Goal: Task Accomplishment & Management: Manage account settings

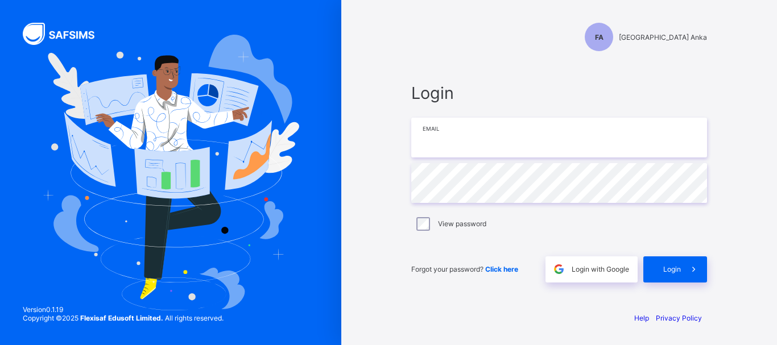
type input "**********"
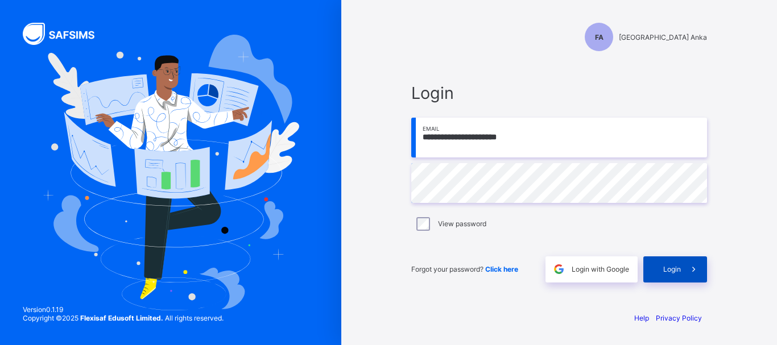
click at [683, 263] on span at bounding box center [694, 270] width 26 height 26
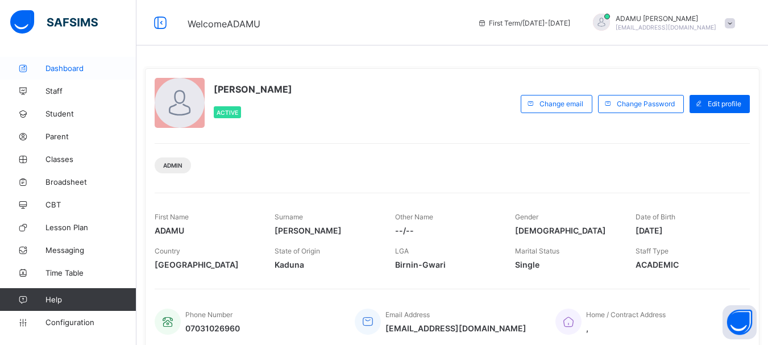
click at [84, 69] on span "Dashboard" at bounding box center [91, 68] width 91 height 9
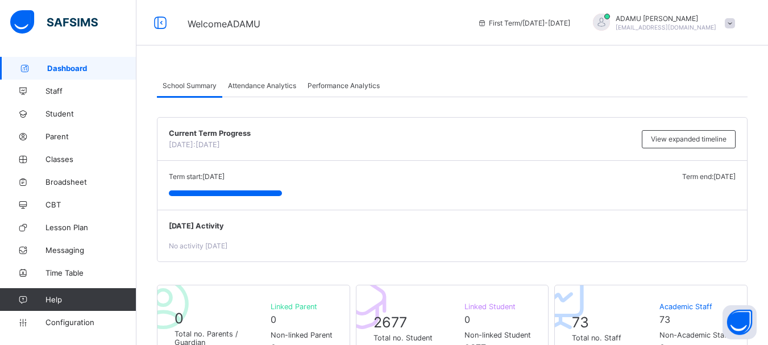
scroll to position [171, 0]
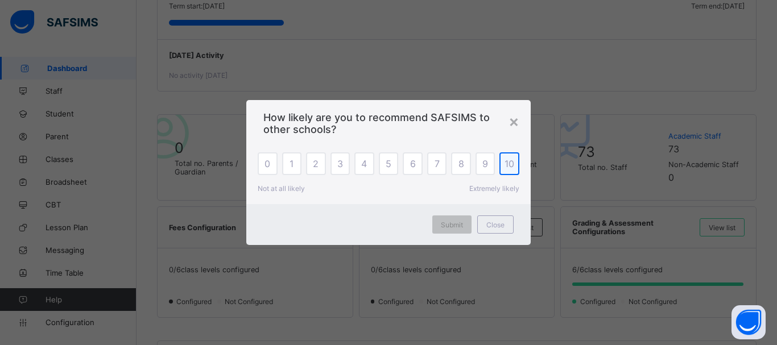
click at [505, 163] on span "10" at bounding box center [510, 163] width 10 height 11
click at [451, 225] on span "Submit" at bounding box center [452, 225] width 22 height 9
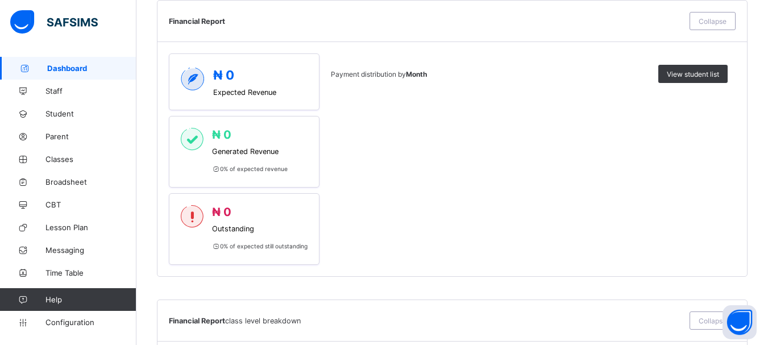
scroll to position [512, 0]
click at [720, 75] on span "View student list" at bounding box center [693, 73] width 52 height 9
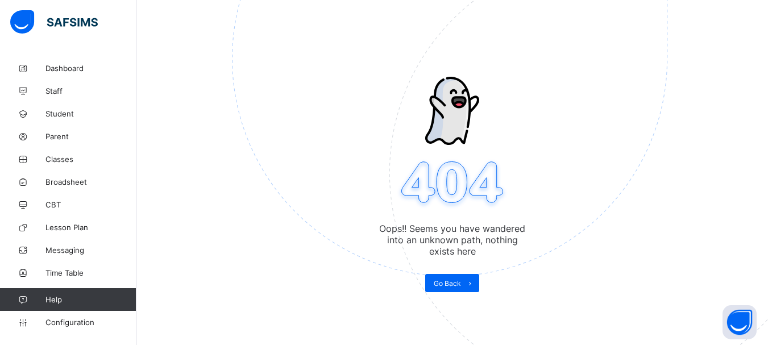
scroll to position [57, 0]
click at [462, 241] on img at bounding box center [528, 116] width 593 height 550
click at [460, 276] on img at bounding box center [528, 116] width 593 height 550
click at [455, 282] on span "Go Back" at bounding box center [447, 283] width 27 height 9
click at [456, 280] on span "Go Back" at bounding box center [447, 283] width 27 height 9
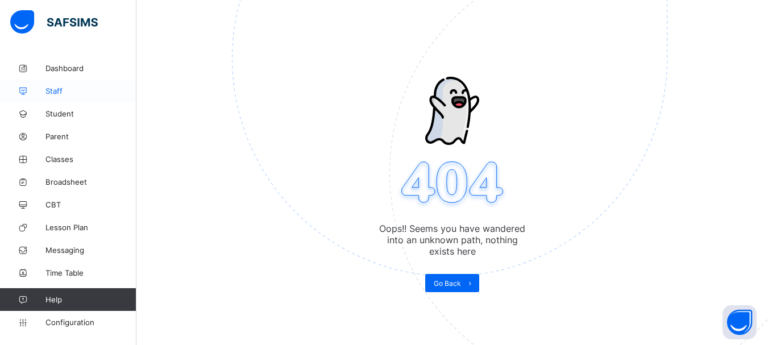
click at [78, 89] on span "Staff" at bounding box center [91, 90] width 91 height 9
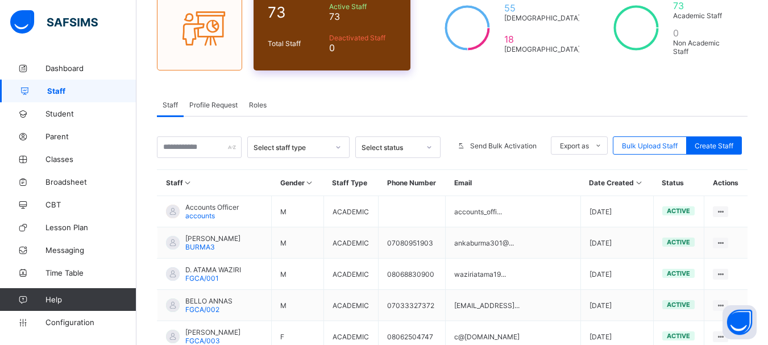
scroll to position [171, 0]
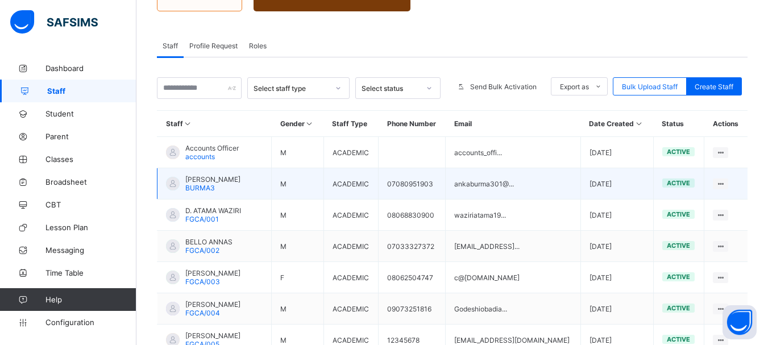
click at [225, 180] on span "[PERSON_NAME]" at bounding box center [212, 179] width 55 height 9
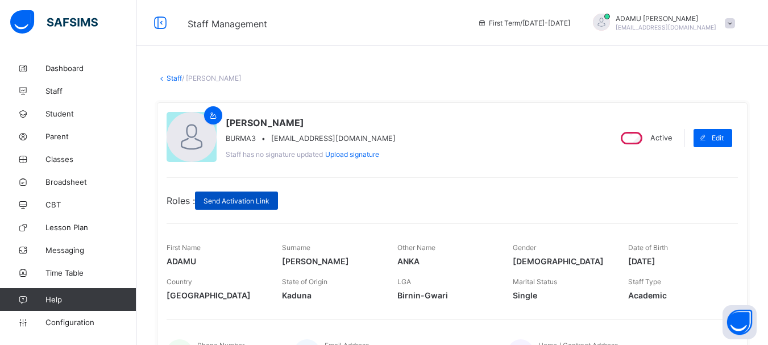
click at [246, 203] on span "Send Activation Link" at bounding box center [237, 201] width 66 height 9
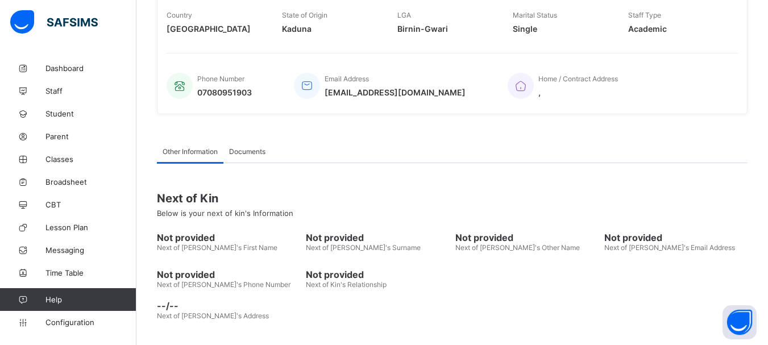
scroll to position [282, 0]
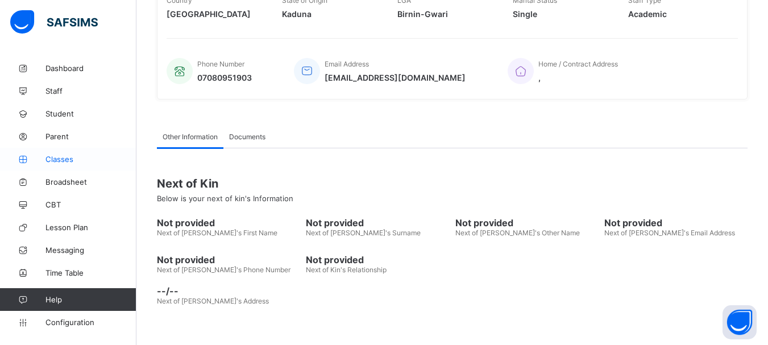
click at [80, 157] on span "Classes" at bounding box center [91, 159] width 91 height 9
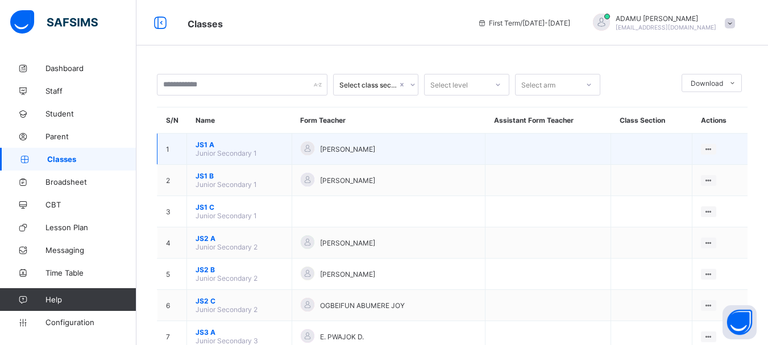
click at [230, 154] on span "Junior Secondary 1" at bounding box center [226, 153] width 61 height 9
click at [211, 147] on span "JS1 A" at bounding box center [240, 145] width 88 height 9
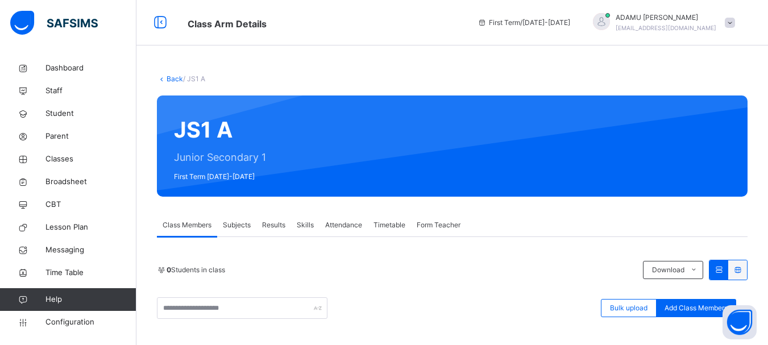
click at [233, 224] on span "Subjects" at bounding box center [237, 225] width 28 height 10
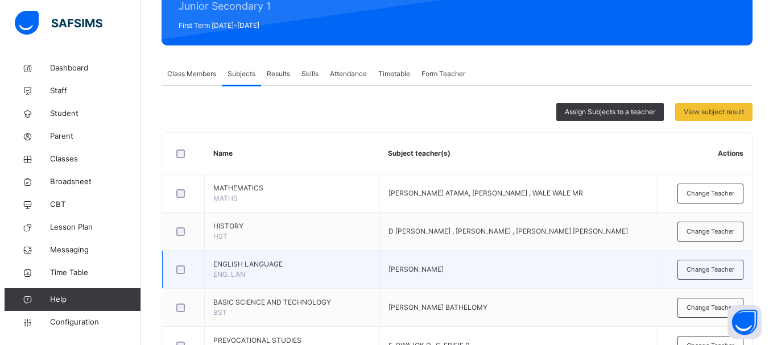
scroll to position [114, 0]
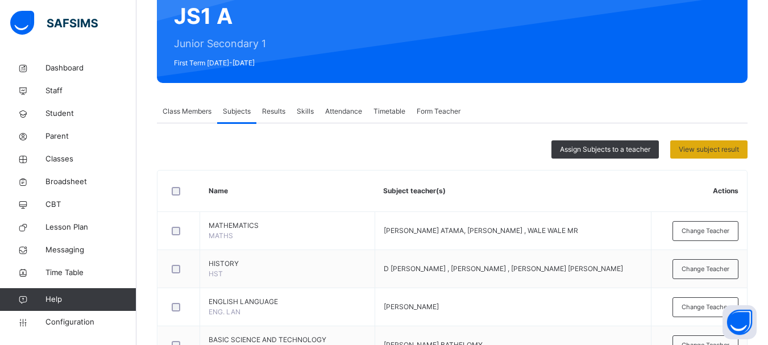
click at [702, 150] on span "View subject result" at bounding box center [709, 149] width 60 height 10
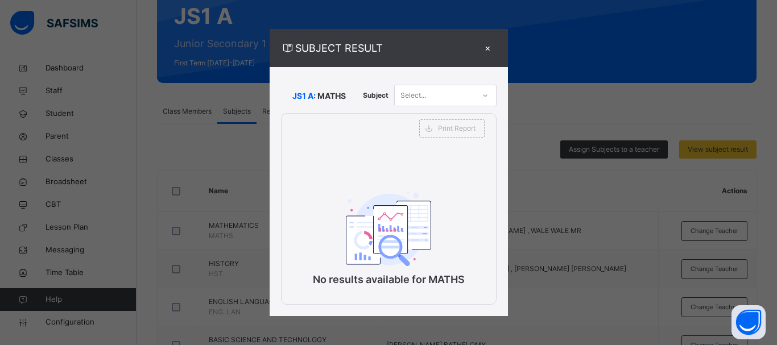
click at [449, 97] on div "Select..." at bounding box center [435, 96] width 80 height 18
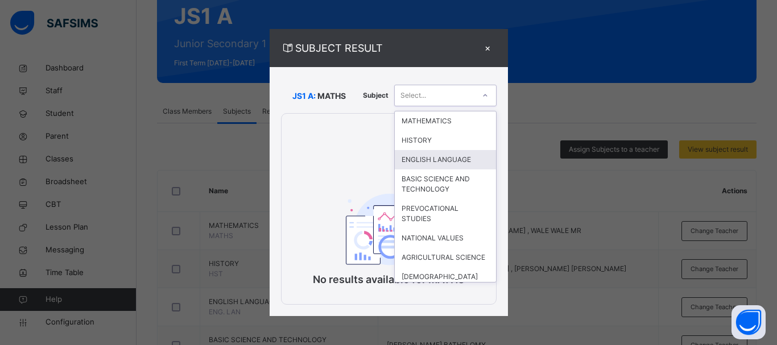
click at [443, 160] on div "ENGLISH LANGUAGE" at bounding box center [445, 159] width 101 height 19
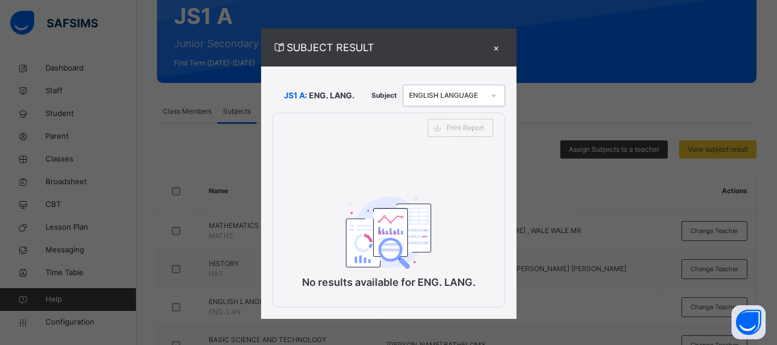
click at [435, 96] on div "ENGLISH LANGUAGE" at bounding box center [446, 95] width 75 height 10
click at [489, 50] on div "×" at bounding box center [496, 47] width 17 height 15
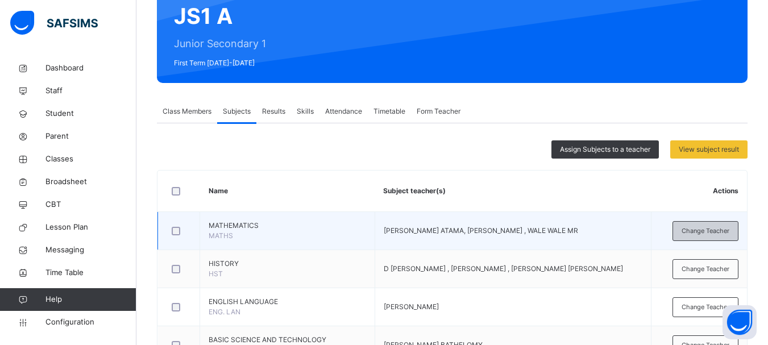
click at [706, 228] on span "Change Teacher" at bounding box center [706, 231] width 48 height 10
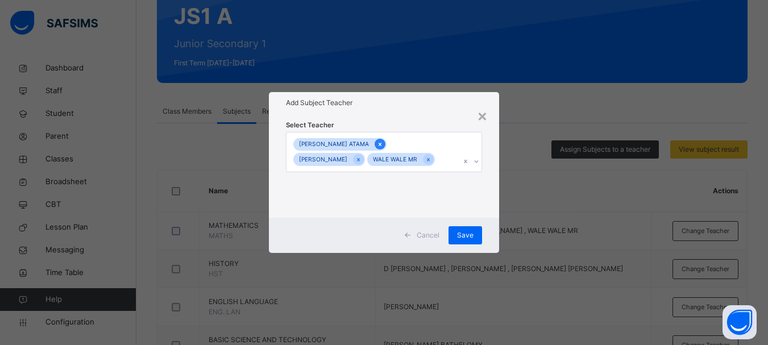
click at [377, 144] on icon at bounding box center [380, 145] width 6 height 8
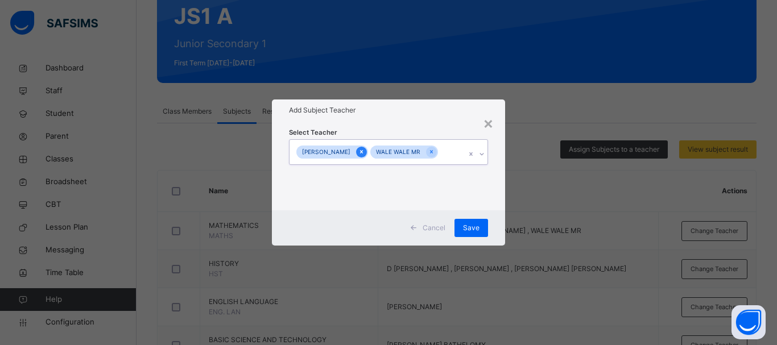
click at [358, 154] on icon at bounding box center [361, 152] width 6 height 8
click at [357, 152] on icon at bounding box center [357, 152] width 3 height 3
click at [470, 151] on div at bounding box center [476, 154] width 19 height 18
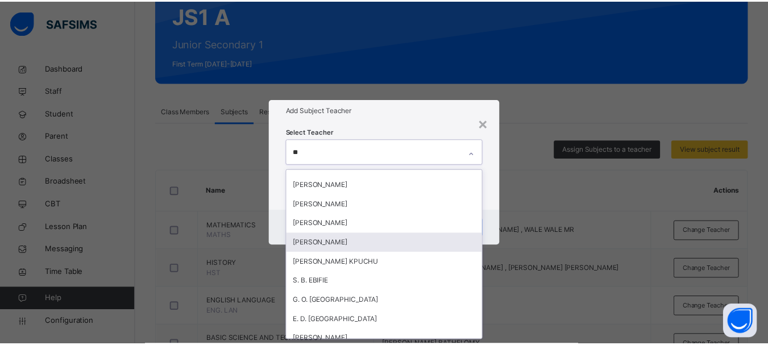
scroll to position [0, 0]
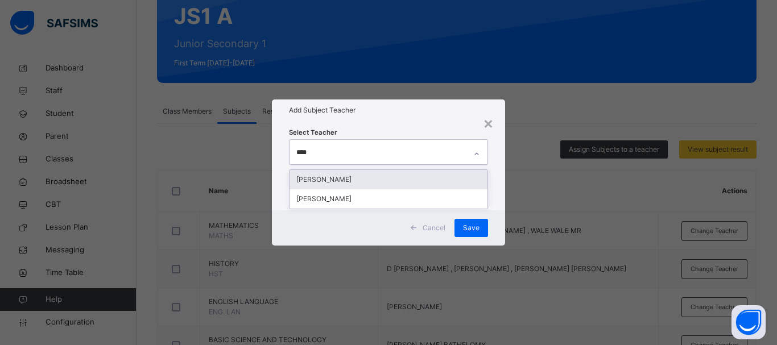
type input "*****"
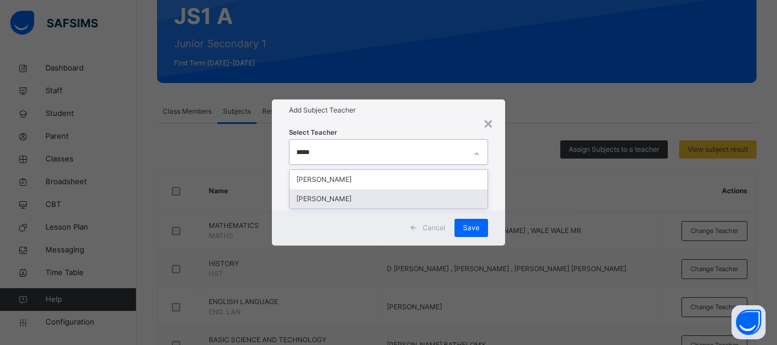
click at [402, 200] on div "[PERSON_NAME]" at bounding box center [389, 198] width 198 height 19
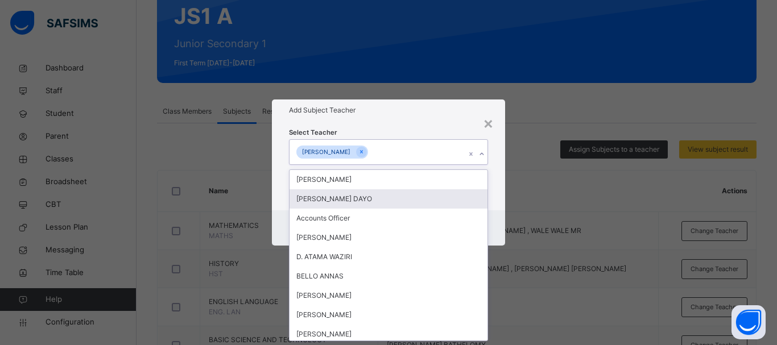
click at [544, 182] on div "× Add Subject Teacher Select Teacher option [PERSON_NAME], selected. option [PE…" at bounding box center [388, 172] width 777 height 345
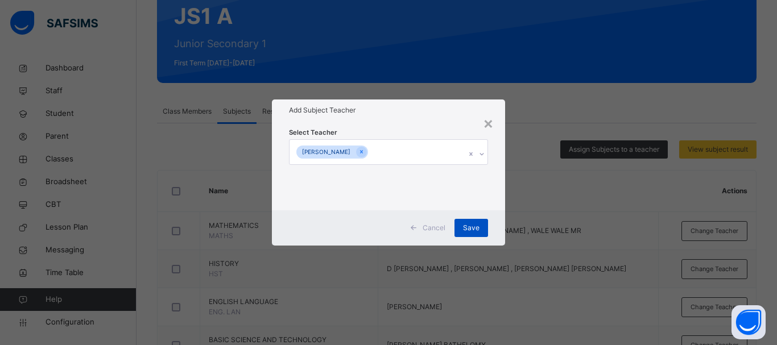
click at [472, 226] on span "Save" at bounding box center [471, 228] width 16 height 10
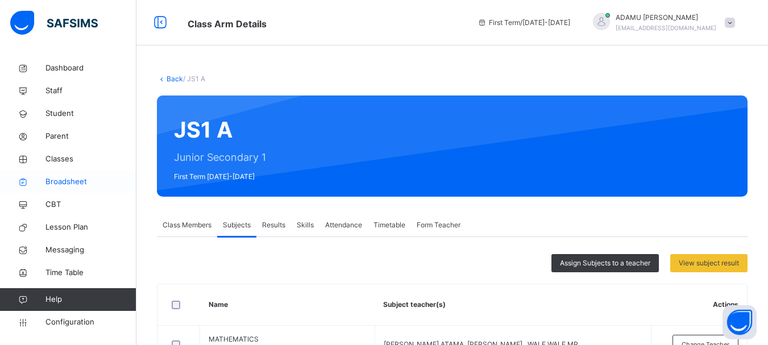
click at [81, 179] on span "Broadsheet" at bounding box center [91, 181] width 91 height 11
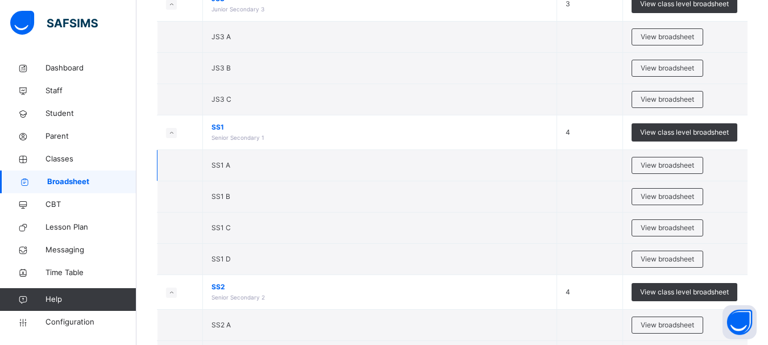
scroll to position [626, 0]
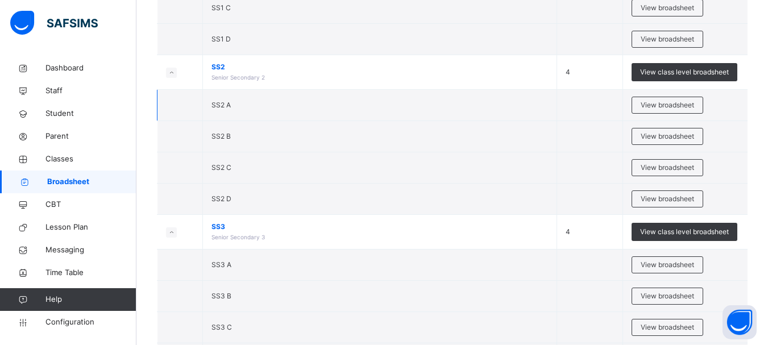
click at [239, 106] on td "SS2 A" at bounding box center [380, 105] width 354 height 31
click at [221, 104] on span "SS2 A" at bounding box center [221, 105] width 19 height 9
click at [675, 103] on span "View broadsheet" at bounding box center [667, 105] width 53 height 10
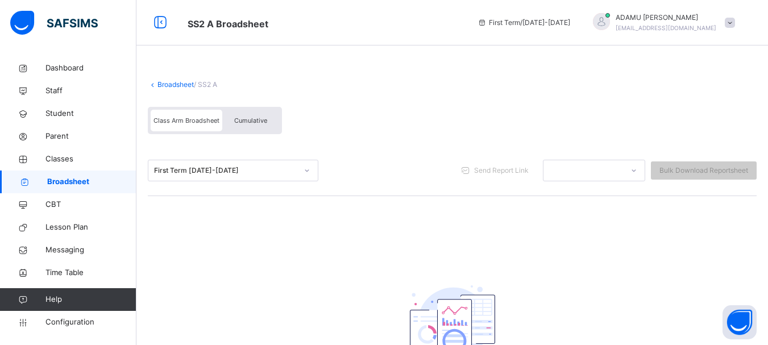
click at [201, 129] on div "Class Arm Broadsheet" at bounding box center [187, 121] width 72 height 22
click at [200, 126] on div "Class Arm Broadsheet" at bounding box center [187, 121] width 72 height 22
click at [233, 171] on div "First Term [DATE]-[DATE]" at bounding box center [225, 171] width 143 height 10
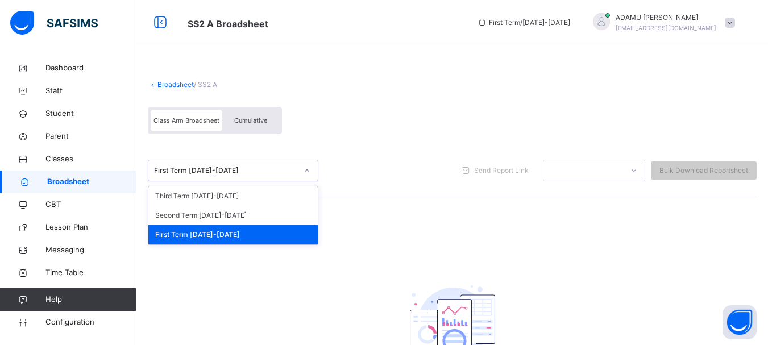
click at [240, 236] on div "First Term [DATE]-[DATE]" at bounding box center [233, 234] width 170 height 19
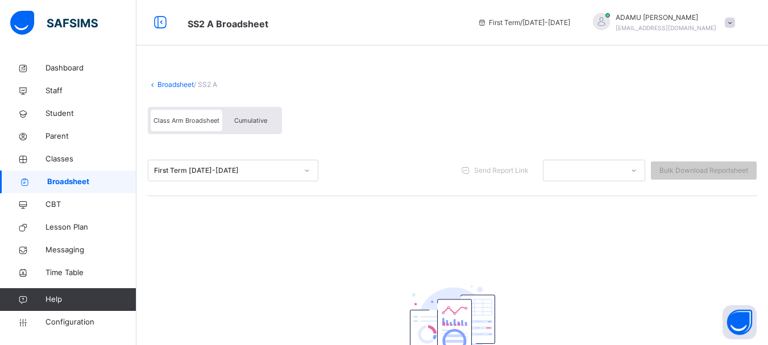
click at [241, 121] on span "Cumulative" at bounding box center [250, 121] width 33 height 8
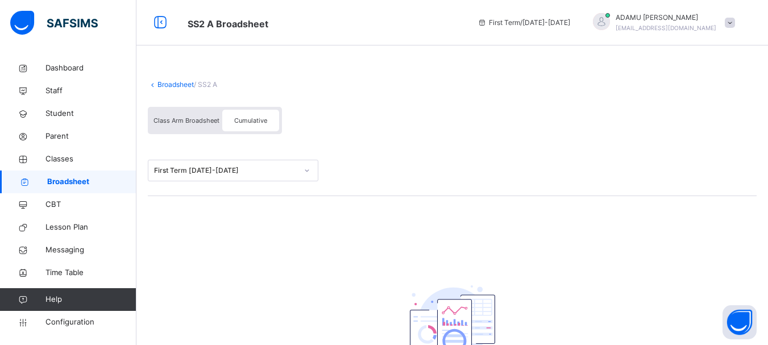
click at [189, 126] on div "Class Arm Broadsheet" at bounding box center [187, 121] width 72 height 22
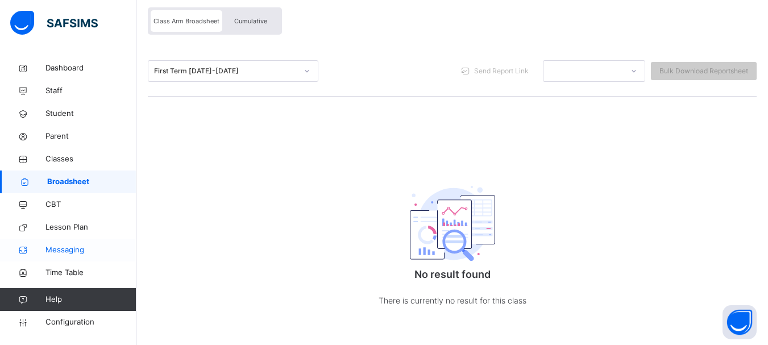
scroll to position [108, 0]
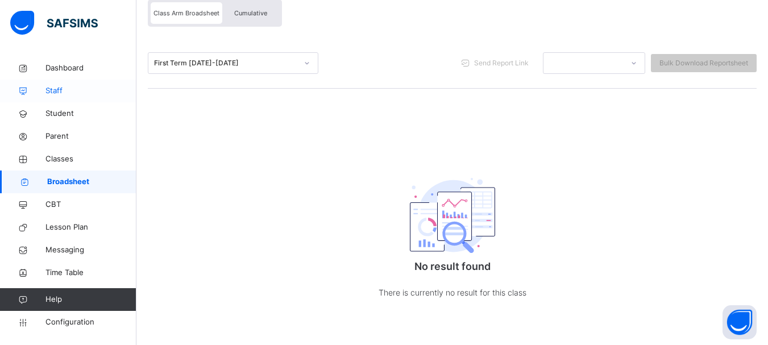
click at [75, 92] on span "Staff" at bounding box center [91, 90] width 91 height 11
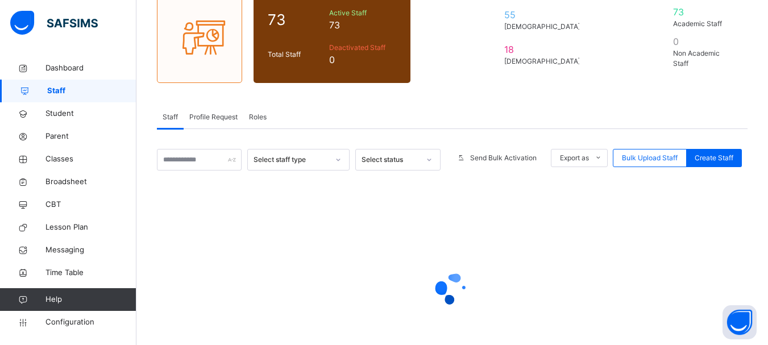
click at [75, 92] on span "Staff" at bounding box center [91, 90] width 89 height 11
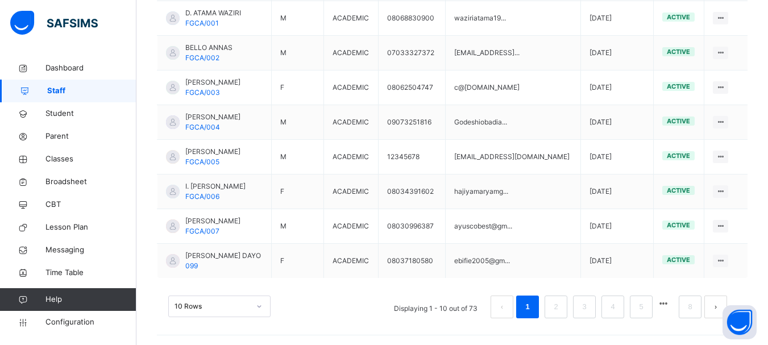
scroll to position [389, 0]
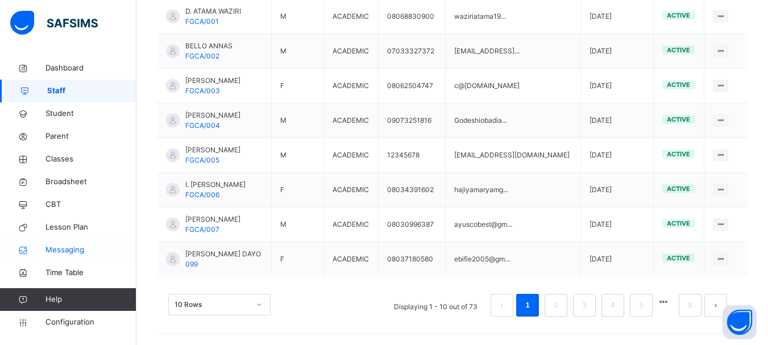
click at [77, 249] on span "Messaging" at bounding box center [91, 250] width 91 height 11
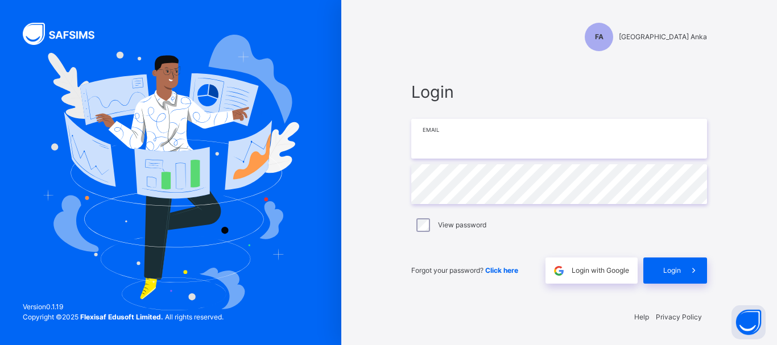
type input "**********"
